Goal: Transaction & Acquisition: Purchase product/service

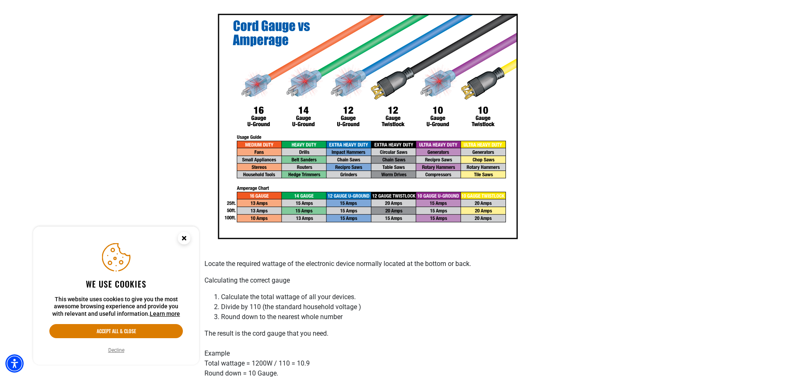
scroll to position [207, 0]
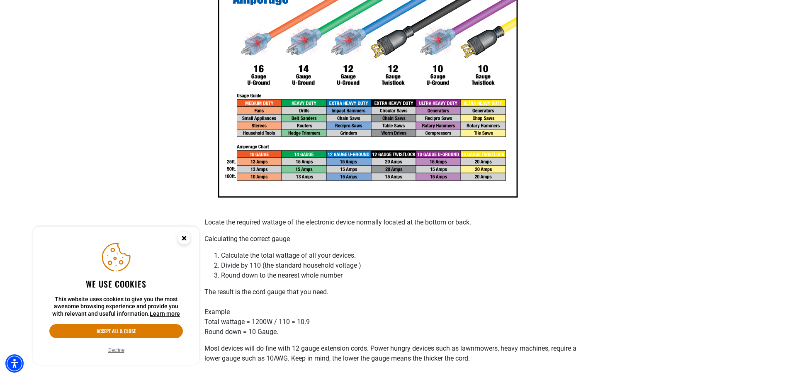
click at [184, 235] on circle "Close this option" at bounding box center [184, 238] width 12 height 12
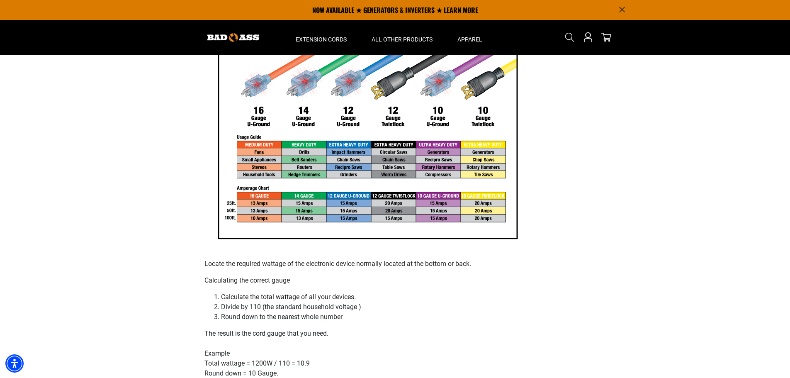
scroll to position [0, 0]
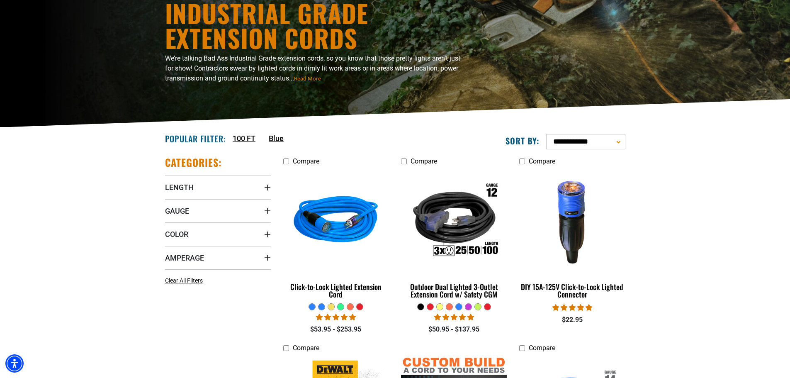
scroll to position [124, 0]
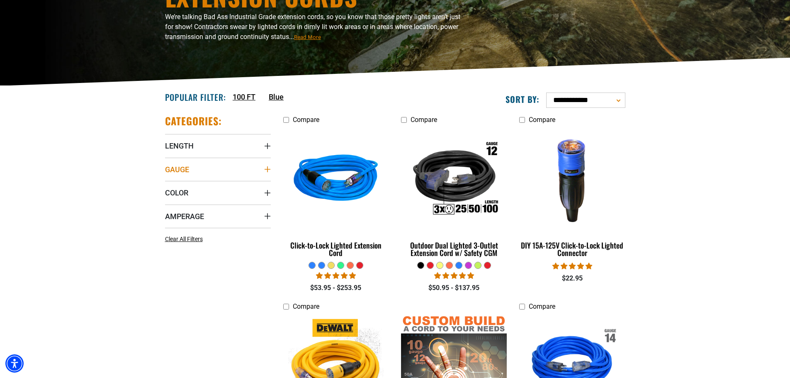
click at [268, 166] on icon "Gauge" at bounding box center [267, 169] width 7 height 7
click at [222, 199] on icon at bounding box center [221, 200] width 7 height 11
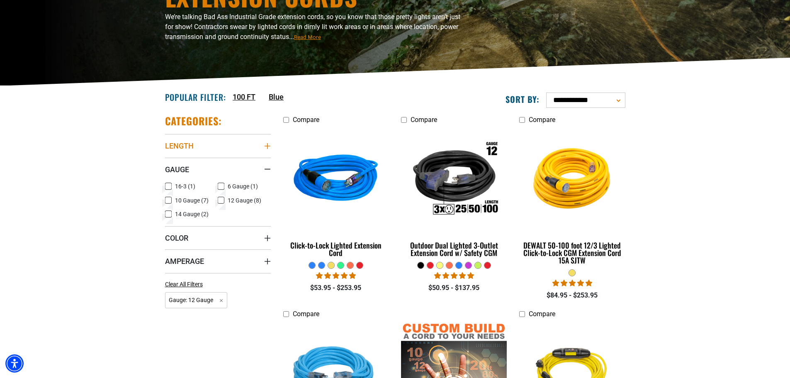
click at [268, 143] on icon "Length" at bounding box center [267, 146] width 7 height 7
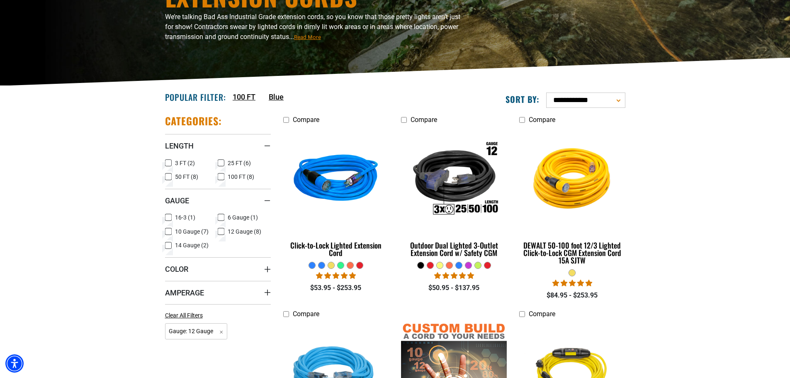
click at [172, 176] on label "50 FT (8) 50 FT (8 products)" at bounding box center [191, 176] width 53 height 11
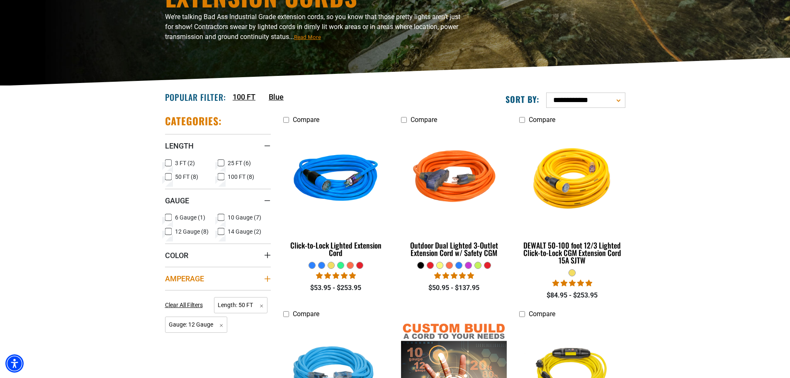
click at [251, 278] on summary "Amperage" at bounding box center [218, 278] width 106 height 23
click at [167, 293] on icon at bounding box center [168, 295] width 7 height 11
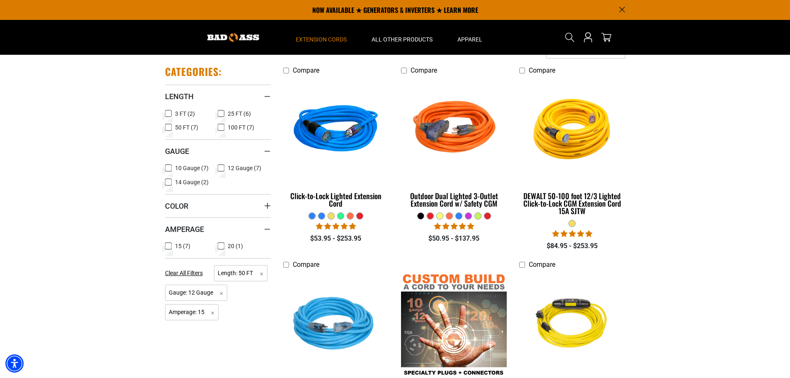
scroll to position [166, 0]
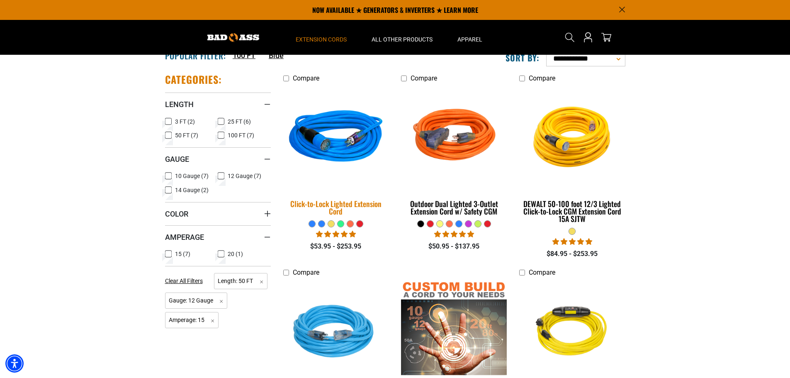
click at [353, 151] on img at bounding box center [336, 138] width 116 height 106
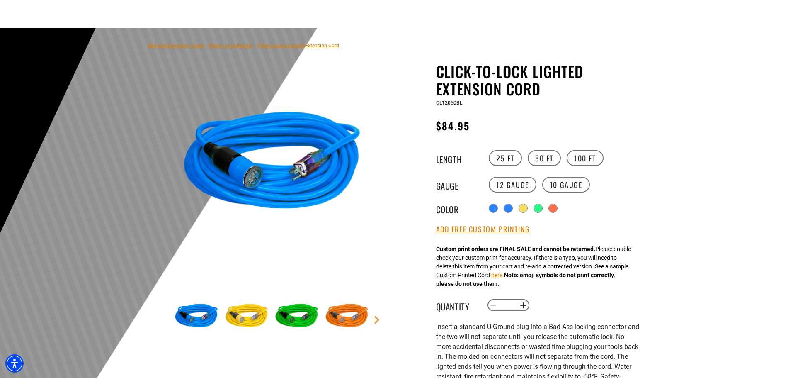
scroll to position [83, 0]
